Goal: Task Accomplishment & Management: Manage account settings

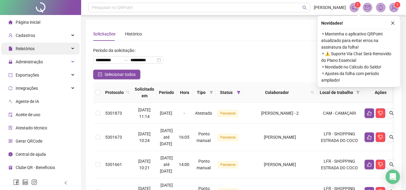
click at [19, 54] on span "Relatórios" at bounding box center [21, 49] width 26 height 12
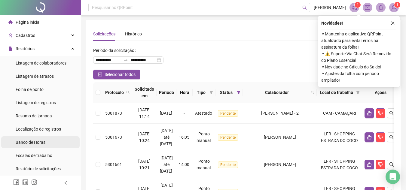
click at [37, 145] on span "Banco de Horas" at bounding box center [31, 142] width 30 height 5
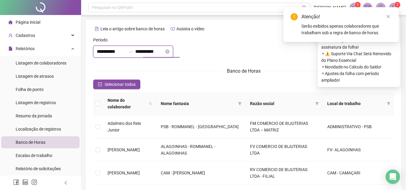
click at [154, 55] on input "**********" at bounding box center [149, 51] width 29 height 7
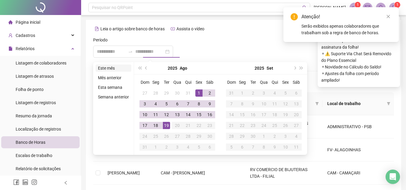
click at [123, 70] on li "Este mês" at bounding box center [114, 68] width 36 height 7
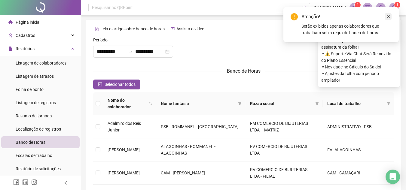
click at [389, 17] on icon "close" at bounding box center [388, 16] width 4 height 4
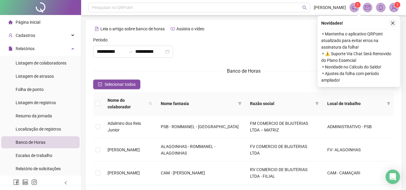
click at [394, 26] on button "button" at bounding box center [392, 23] width 7 height 7
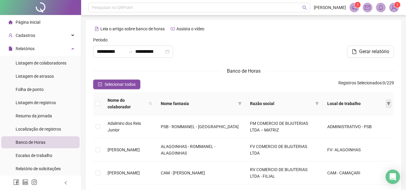
click at [388, 102] on icon "filter" at bounding box center [388, 103] width 3 height 3
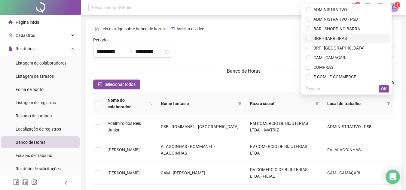
click at [344, 40] on span "BRR - BARREIRAS" at bounding box center [346, 38] width 81 height 7
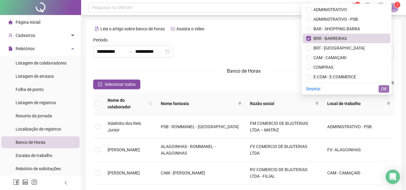
click at [385, 88] on span "OK" at bounding box center [384, 89] width 6 height 7
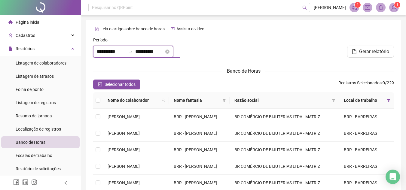
click at [148, 53] on input "**********" at bounding box center [149, 51] width 29 height 7
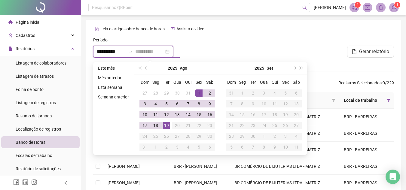
type input "**********"
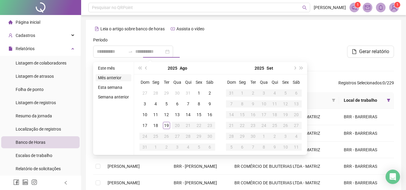
click at [120, 81] on li "Mês anterior" at bounding box center [114, 77] width 36 height 7
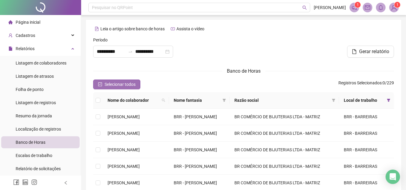
click at [107, 87] on span "Selecionar todos" at bounding box center [120, 84] width 31 height 7
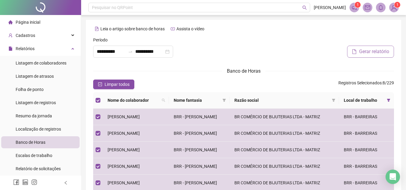
click at [377, 50] on span "Gerar relatório" at bounding box center [374, 51] width 30 height 7
drag, startPoint x: 386, startPoint y: 10, endPoint x: 385, endPoint y: 17, distance: 6.6
click at [385, 17] on div "**********" at bounding box center [243, 146] width 325 height 293
click at [383, 10] on span at bounding box center [381, 8] width 10 height 10
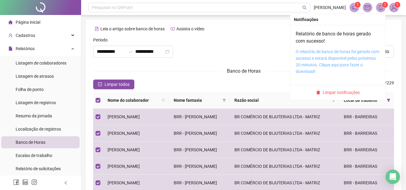
click at [346, 54] on link "O relatório de banco de horas foi gerado com sucesso e estará disponível pelos …" at bounding box center [338, 61] width 84 height 25
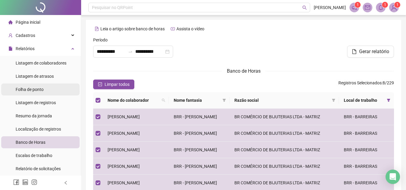
click at [49, 89] on li "Folha de ponto" at bounding box center [40, 90] width 78 height 12
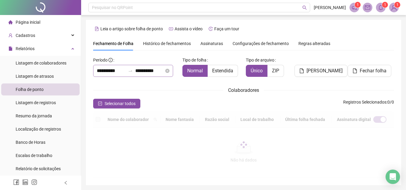
scroll to position [28, 0]
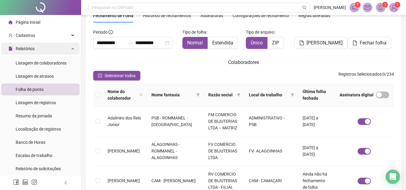
click at [34, 47] on span "Relatórios" at bounding box center [25, 48] width 19 height 5
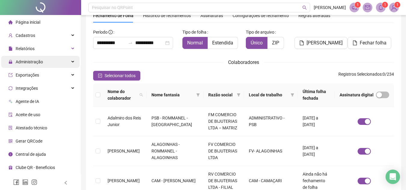
click at [33, 62] on span "Administração" at bounding box center [29, 62] width 27 height 5
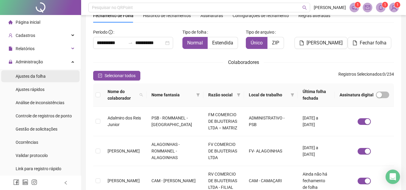
click at [33, 75] on span "Ajustes da folha" at bounding box center [31, 76] width 30 height 5
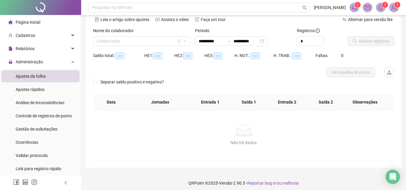
type input "**********"
click at [178, 43] on input "search" at bounding box center [139, 41] width 84 height 9
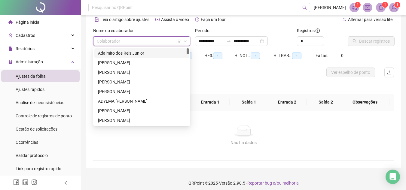
click at [180, 40] on icon "filter" at bounding box center [179, 41] width 4 height 4
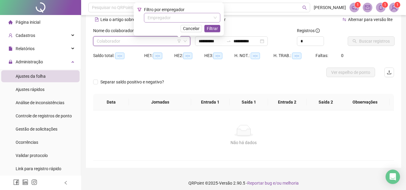
click at [180, 21] on input "search" at bounding box center [180, 17] width 64 height 9
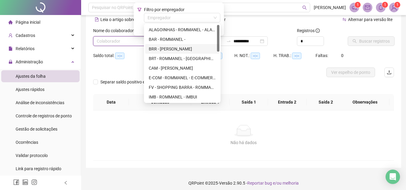
click at [176, 50] on div "BRR - [PERSON_NAME]" at bounding box center [182, 49] width 67 height 7
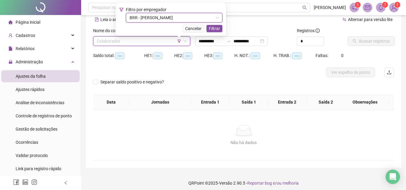
click at [220, 28] on span "Filtrar" at bounding box center [214, 28] width 11 height 7
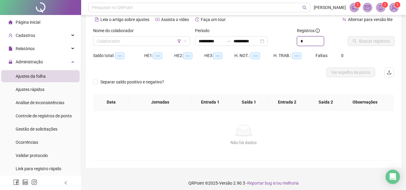
drag, startPoint x: 307, startPoint y: 43, endPoint x: 294, endPoint y: 42, distance: 13.0
click at [294, 42] on div "**********" at bounding box center [244, 38] width 306 height 23
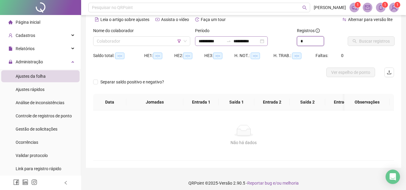
type input "*"
click at [138, 45] on input "search" at bounding box center [139, 41] width 84 height 9
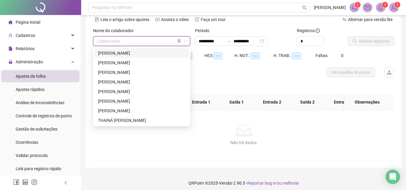
click at [132, 53] on div "[PERSON_NAME]" at bounding box center [141, 53] width 87 height 7
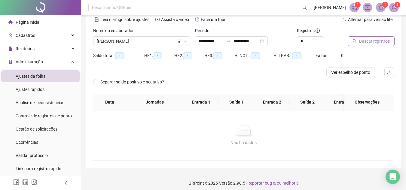
click at [371, 39] on span "Buscar registros" at bounding box center [374, 41] width 31 height 7
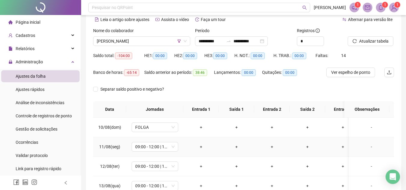
scroll to position [228, 0]
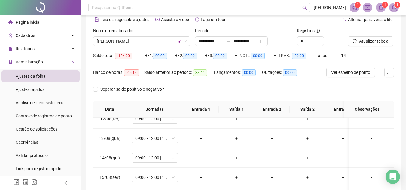
click at [136, 34] on label "Nome do colaborador" at bounding box center [115, 30] width 44 height 7
click at [139, 39] on span "[PERSON_NAME]" at bounding box center [142, 41] width 90 height 9
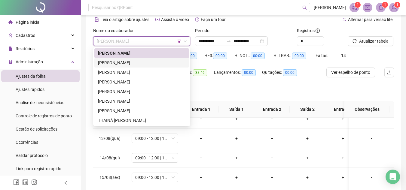
click at [127, 60] on div "[PERSON_NAME]" at bounding box center [141, 63] width 87 height 7
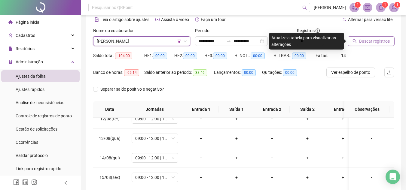
click at [362, 42] on span "Buscar registros" at bounding box center [374, 41] width 31 height 7
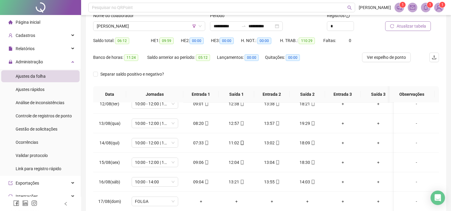
scroll to position [0, 0]
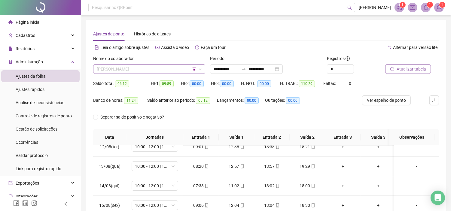
click at [133, 66] on span "[PERSON_NAME]" at bounding box center [149, 69] width 105 height 9
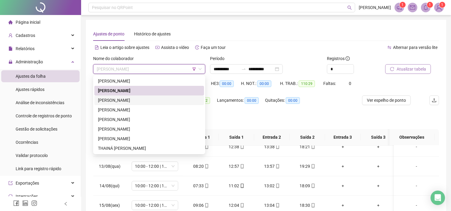
click at [131, 99] on div "[PERSON_NAME]" at bounding box center [149, 100] width 102 height 7
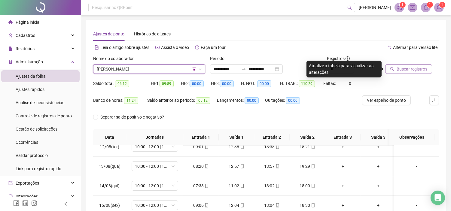
click at [404, 72] on button "Buscar registros" at bounding box center [408, 69] width 47 height 10
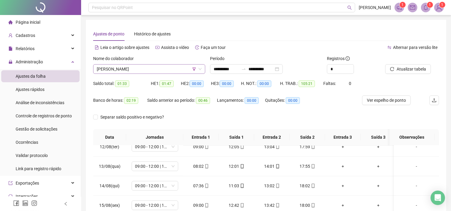
click at [145, 70] on span "[PERSON_NAME]" at bounding box center [149, 69] width 105 height 9
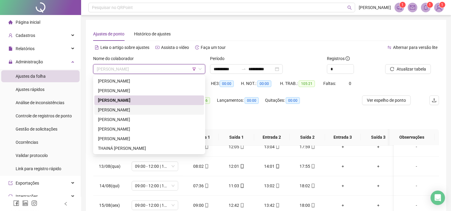
click at [133, 111] on div "[PERSON_NAME]" at bounding box center [149, 110] width 102 height 7
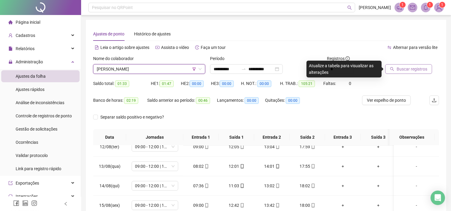
click at [410, 68] on span "Buscar registros" at bounding box center [412, 69] width 31 height 7
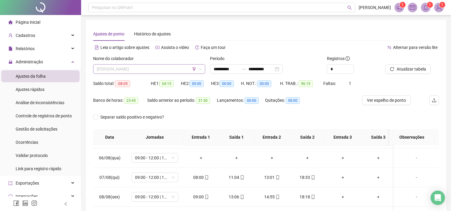
click at [149, 72] on span "[PERSON_NAME]" at bounding box center [149, 69] width 105 height 9
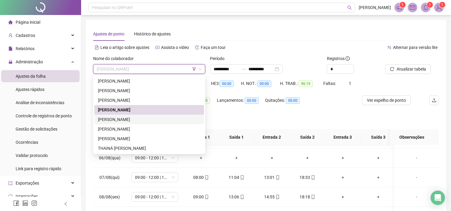
click at [138, 118] on div "[PERSON_NAME]" at bounding box center [149, 119] width 102 height 7
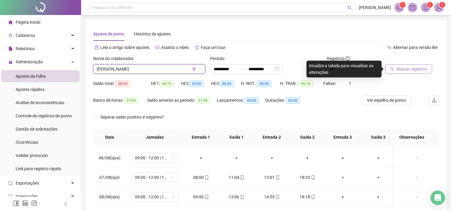
click at [398, 72] on button "Buscar registros" at bounding box center [408, 69] width 47 height 10
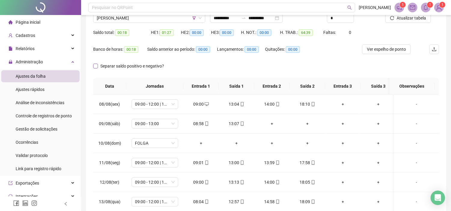
scroll to position [39, 0]
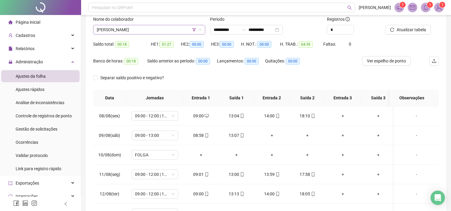
click at [143, 28] on span "[PERSON_NAME]" at bounding box center [149, 29] width 105 height 9
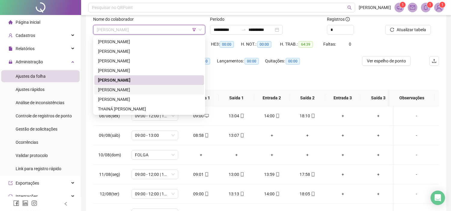
click at [137, 93] on div "[PERSON_NAME]" at bounding box center [149, 90] width 110 height 10
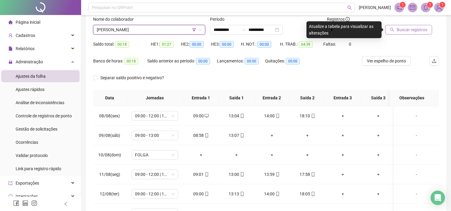
click at [401, 30] on span "Buscar registros" at bounding box center [412, 29] width 31 height 7
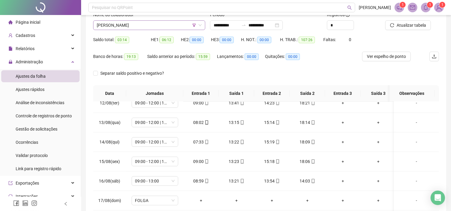
scroll to position [0, 0]
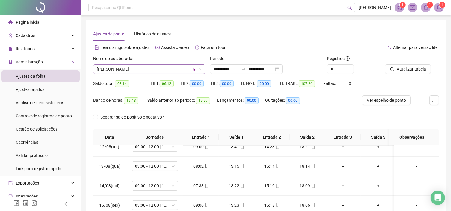
click at [140, 71] on span "[PERSON_NAME]" at bounding box center [149, 69] width 105 height 9
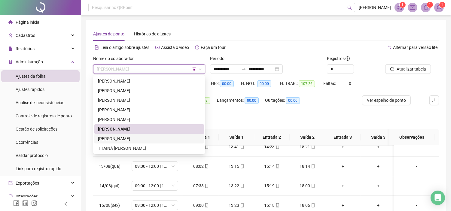
click at [139, 136] on div "[PERSON_NAME]" at bounding box center [149, 139] width 102 height 7
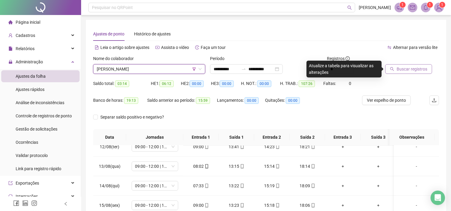
click at [410, 70] on span "Buscar registros" at bounding box center [412, 69] width 31 height 7
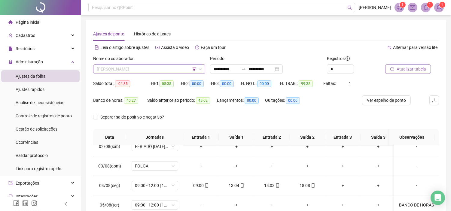
click at [140, 69] on span "[PERSON_NAME]" at bounding box center [149, 69] width 105 height 9
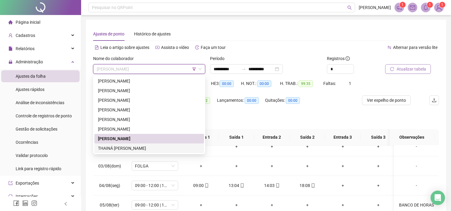
click at [130, 147] on div "THAINÁ [PERSON_NAME]" at bounding box center [149, 148] width 102 height 7
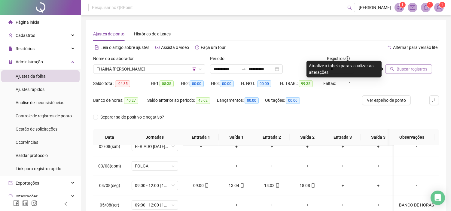
click at [410, 74] on div "Buscar registros" at bounding box center [412, 66] width 59 height 23
click at [410, 70] on span "Buscar registros" at bounding box center [412, 69] width 31 height 7
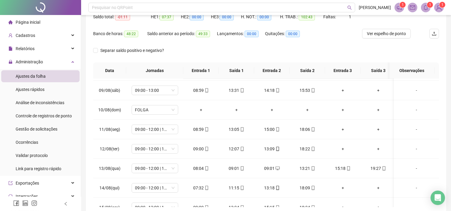
scroll to position [157, 0]
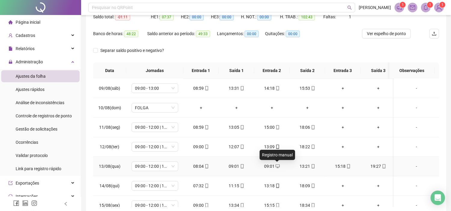
click at [276, 169] on icon "desktop" at bounding box center [278, 166] width 4 height 4
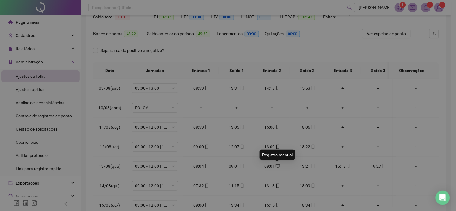
type input "**********"
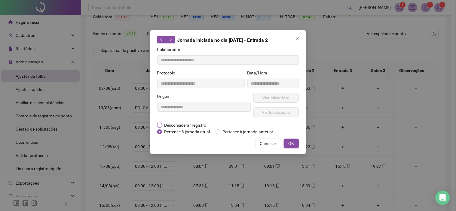
click at [203, 125] on span "Desconsiderar registro" at bounding box center [185, 125] width 47 height 7
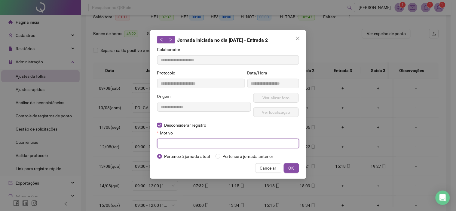
click at [193, 145] on input "text" at bounding box center [228, 144] width 142 height 10
type input "**********"
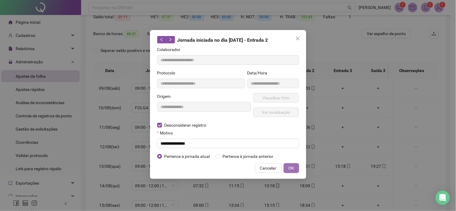
click at [289, 169] on span "OK" at bounding box center [291, 168] width 6 height 7
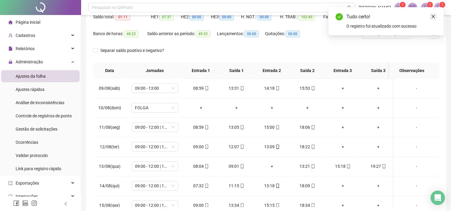
click at [410, 17] on icon "close" at bounding box center [433, 16] width 4 height 4
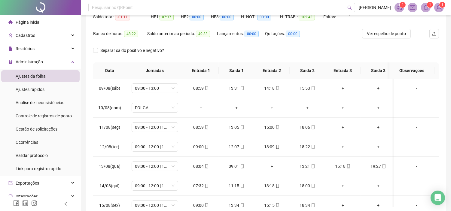
scroll to position [33, 0]
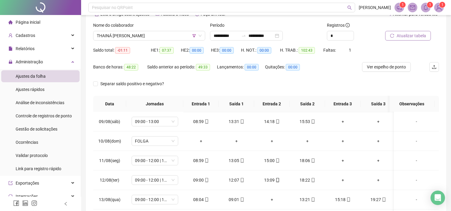
click at [407, 38] on span "Atualizar tabela" at bounding box center [411, 35] width 29 height 7
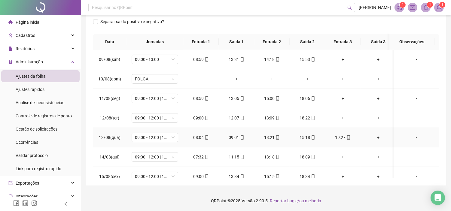
click at [202, 137] on div "08:04" at bounding box center [201, 137] width 26 height 7
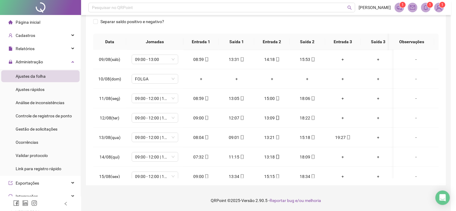
type input "**********"
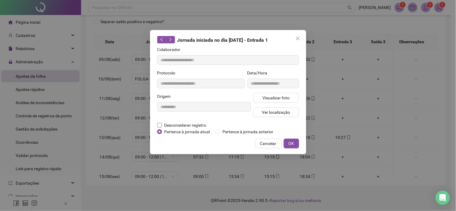
click at [199, 125] on span "Desconsiderar registro" at bounding box center [185, 125] width 47 height 7
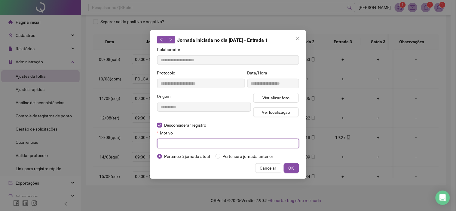
click at [190, 146] on input "text" at bounding box center [228, 144] width 142 height 10
paste input "**********"
type input "**********"
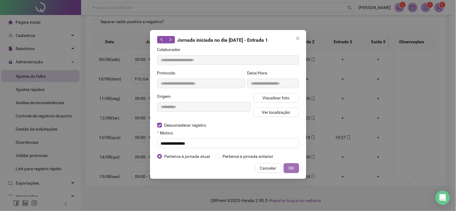
click at [293, 168] on span "OK" at bounding box center [291, 168] width 6 height 7
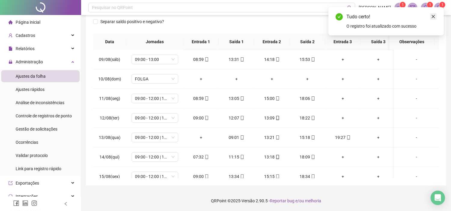
click at [410, 18] on icon "close" at bounding box center [433, 16] width 3 height 3
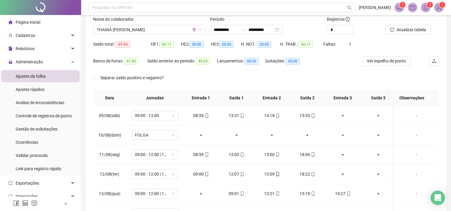
scroll to position [0, 0]
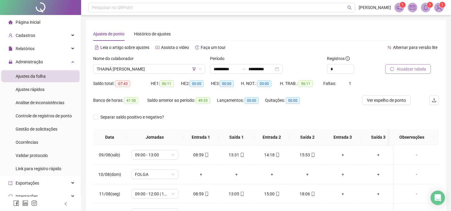
click at [410, 70] on span "Atualizar tabela" at bounding box center [411, 69] width 29 height 7
click at [124, 68] on span "THAINÁ [PERSON_NAME]" at bounding box center [149, 69] width 105 height 9
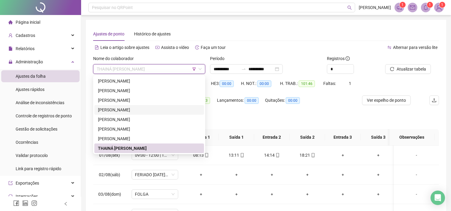
click at [122, 108] on div "[PERSON_NAME]" at bounding box center [149, 110] width 102 height 7
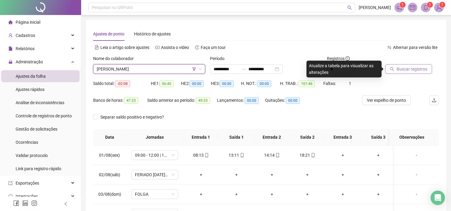
click at [400, 68] on span "Buscar registros" at bounding box center [412, 69] width 31 height 7
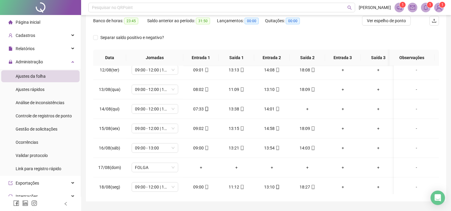
scroll to position [229, 0]
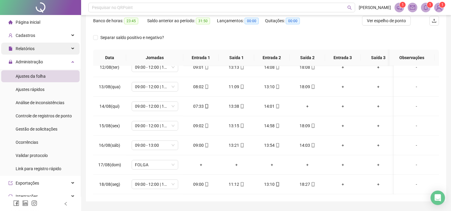
click at [37, 53] on div "Relatórios" at bounding box center [40, 49] width 78 height 12
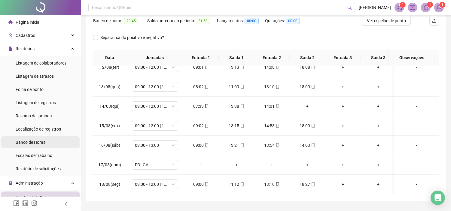
click at [38, 140] on span "Banco de Horas" at bounding box center [31, 142] width 30 height 5
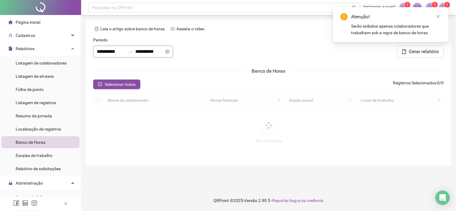
type input "**********"
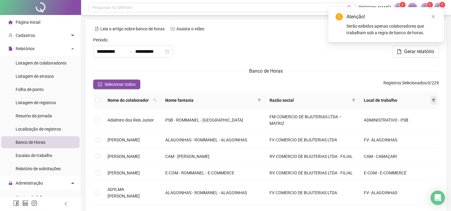
click at [410, 100] on icon "filter" at bounding box center [434, 101] width 4 height 4
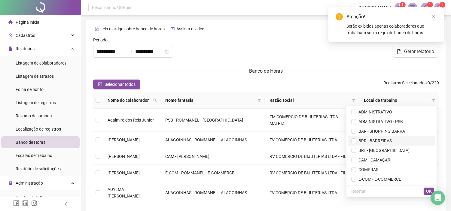
click at [362, 141] on span "BRR - BARREIRAS" at bounding box center [374, 141] width 36 height 5
click at [410, 180] on span "OK" at bounding box center [429, 191] width 6 height 7
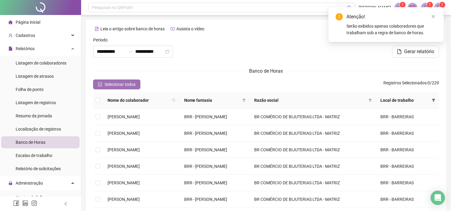
click at [115, 85] on span "Selecionar todos" at bounding box center [120, 84] width 31 height 7
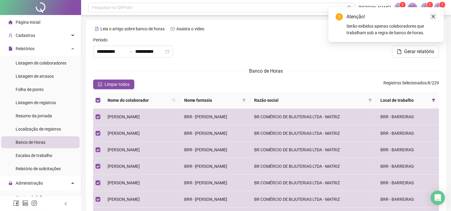
click at [410, 14] on icon "close" at bounding box center [433, 16] width 4 height 4
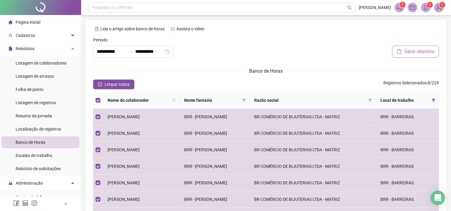
click at [410, 50] on span "Gerar relatório" at bounding box center [419, 51] width 30 height 7
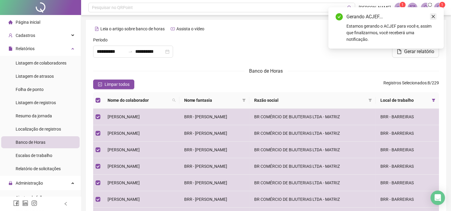
click at [410, 17] on icon "close" at bounding box center [433, 16] width 4 height 4
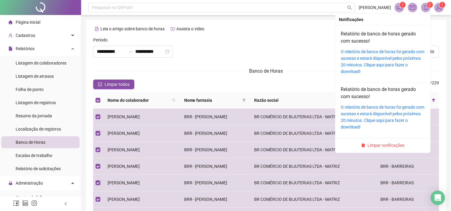
click at [410, 10] on icon "bell" at bounding box center [425, 7] width 5 height 5
click at [380, 52] on link "O relatório de banco de horas foi gerado com sucesso e estará disponível pelos …" at bounding box center [383, 61] width 84 height 25
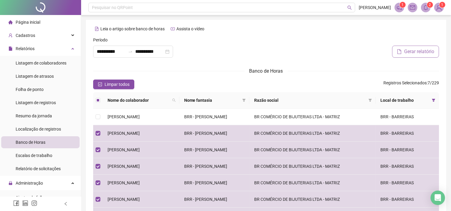
click at [410, 51] on span "Gerar relatório" at bounding box center [419, 51] width 30 height 7
click at [410, 53] on span "Gerar relatório" at bounding box center [419, 51] width 30 height 7
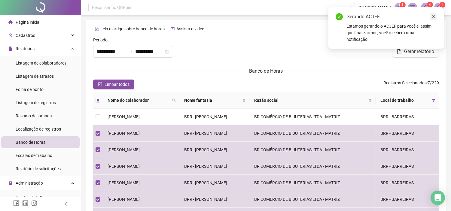
click at [410, 18] on icon "close" at bounding box center [433, 16] width 4 height 4
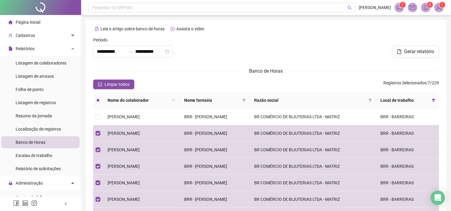
click at [410, 10] on icon "bell" at bounding box center [425, 7] width 5 height 5
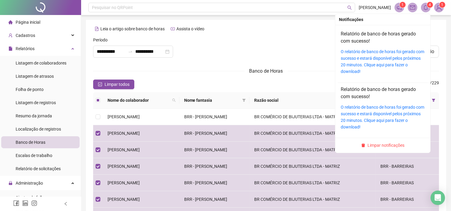
click at [374, 54] on div "O relatório de banco de horas foi gerado com sucesso e estará disponível pelos …" at bounding box center [383, 61] width 84 height 26
click at [375, 52] on link "O relatório de banco de horas foi gerado com sucesso e estará disponível pelos …" at bounding box center [383, 61] width 84 height 25
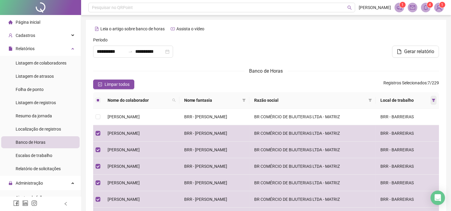
click at [410, 96] on span at bounding box center [434, 100] width 6 height 9
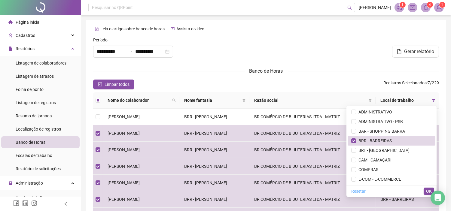
click at [351, 180] on span "Resetar" at bounding box center [358, 191] width 14 height 7
click at [410, 180] on button "OK" at bounding box center [429, 191] width 11 height 7
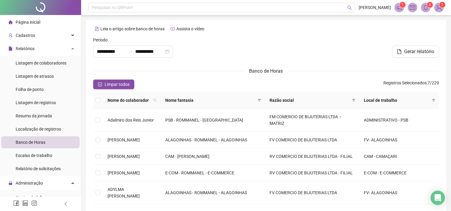
click at [328, 59] on div "Gerar relatório" at bounding box center [383, 50] width 117 height 26
